Goal: Navigation & Orientation: Find specific page/section

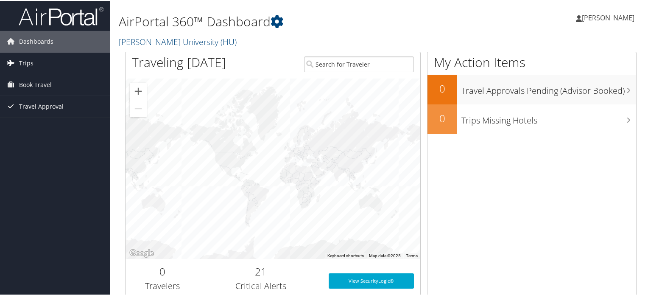
click at [22, 59] on span "Trips" at bounding box center [26, 62] width 14 height 21
